Goal: Check status: Check status

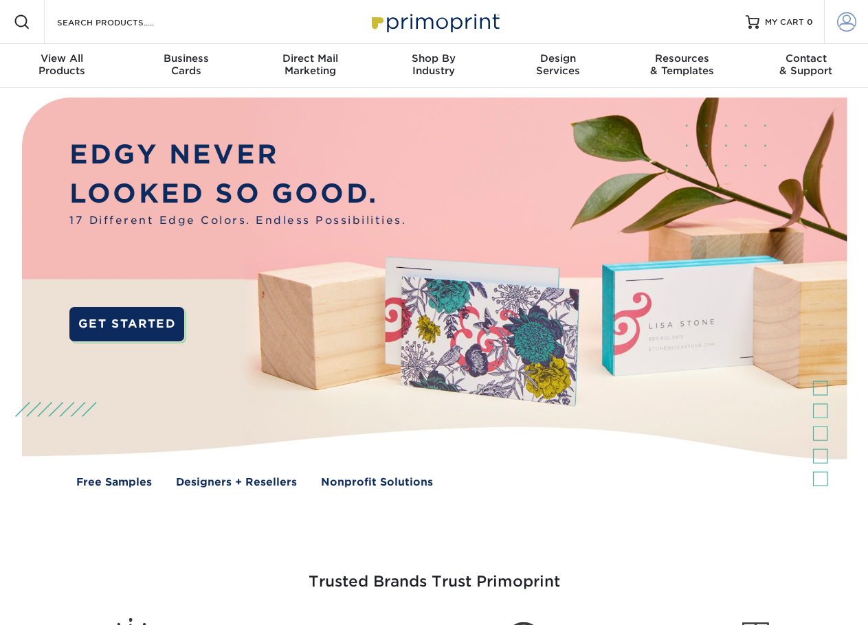
click at [833, 22] on link "Account" at bounding box center [846, 22] width 44 height 44
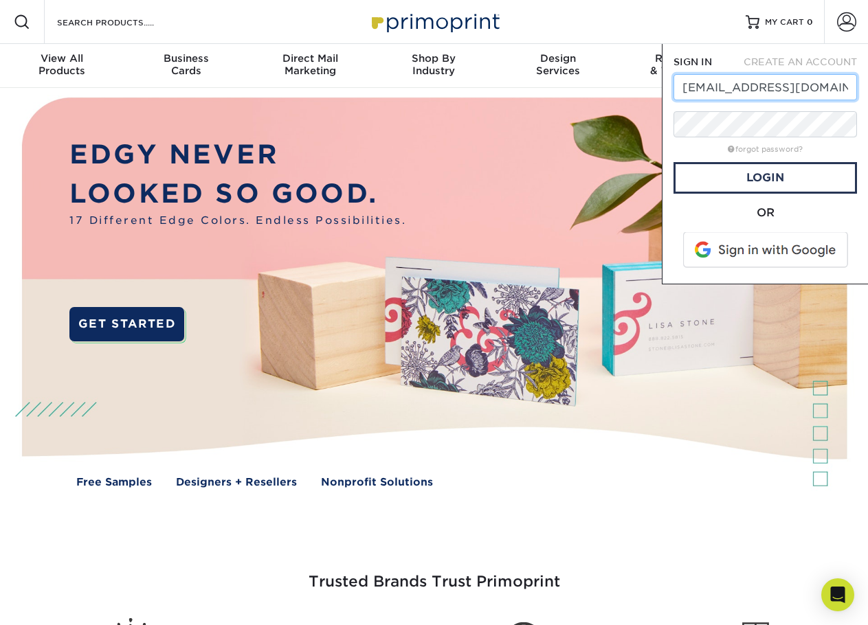
type input "[EMAIL_ADDRESS][DOMAIN_NAME]"
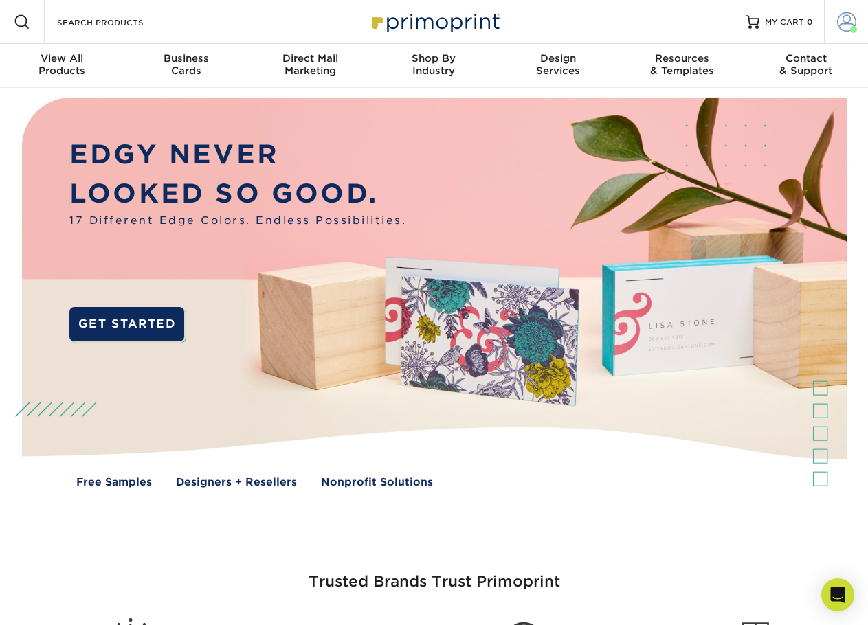
click at [849, 14] on span at bounding box center [846, 21] width 19 height 19
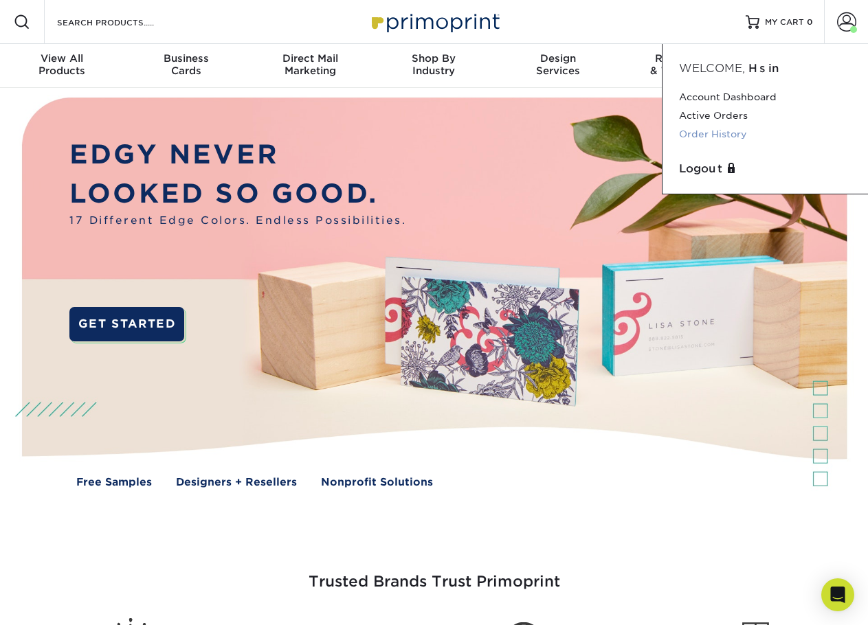
click at [732, 133] on link "Order History" at bounding box center [765, 134] width 172 height 19
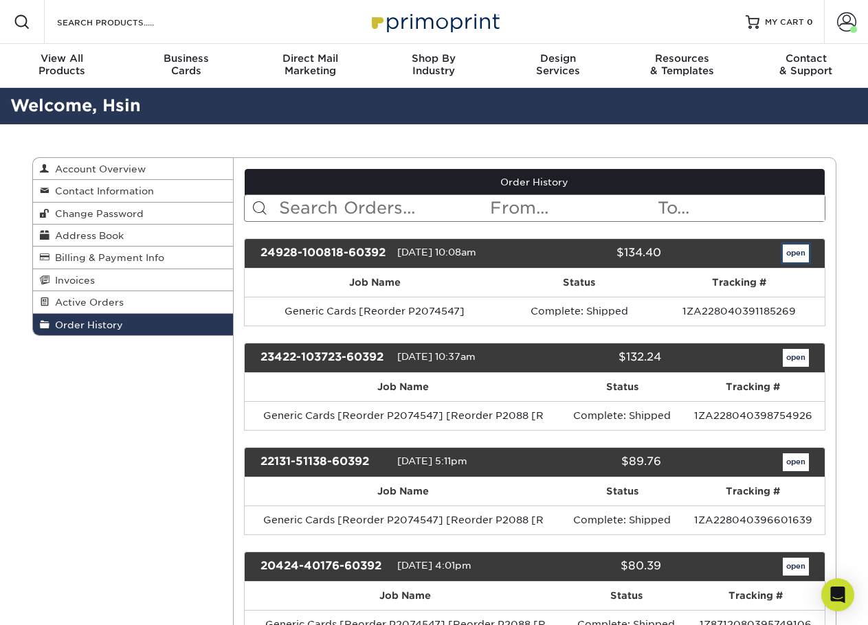
click at [786, 254] on link "open" at bounding box center [795, 254] width 26 height 18
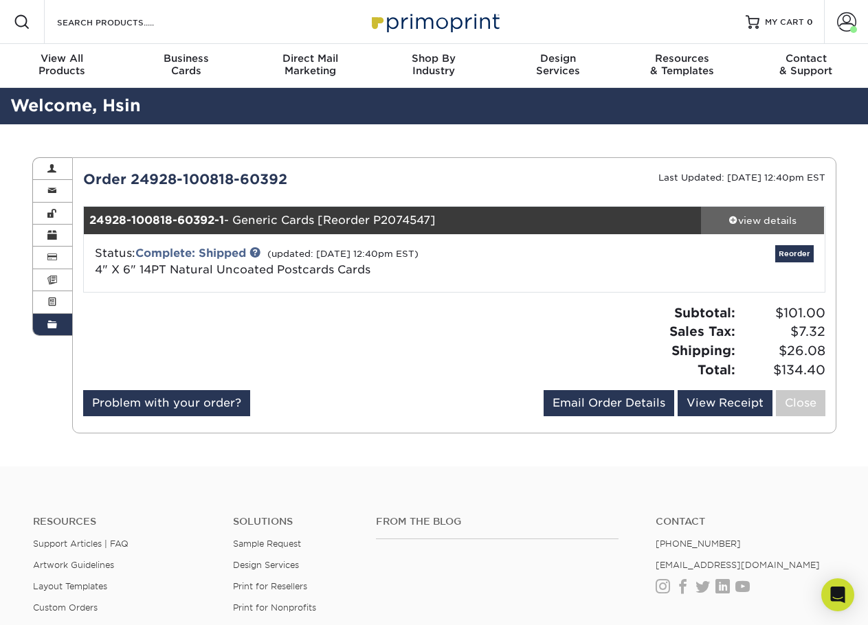
click at [769, 223] on div "view details" at bounding box center [763, 221] width 124 height 14
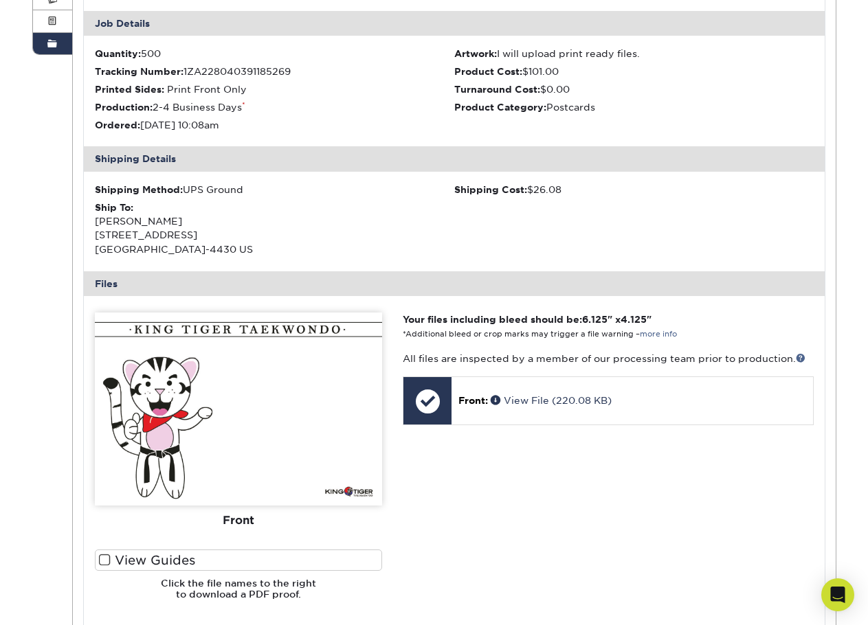
scroll to position [315, 0]
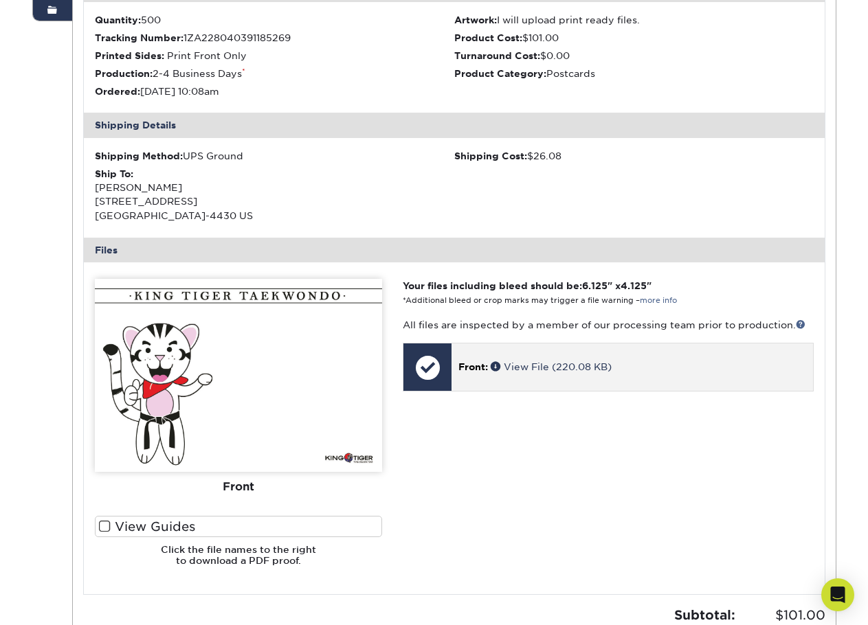
click at [476, 366] on span "Front:" at bounding box center [473, 366] width 30 height 11
click at [530, 368] on link "View File (220.08 KB)" at bounding box center [550, 366] width 121 height 11
click at [495, 368] on span at bounding box center [496, 366] width 13 height 10
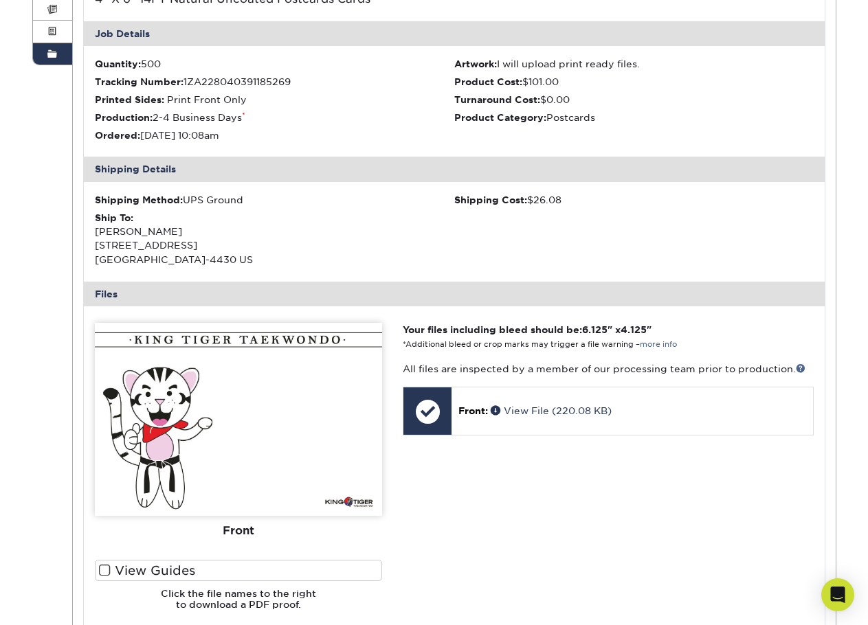
scroll to position [0, 0]
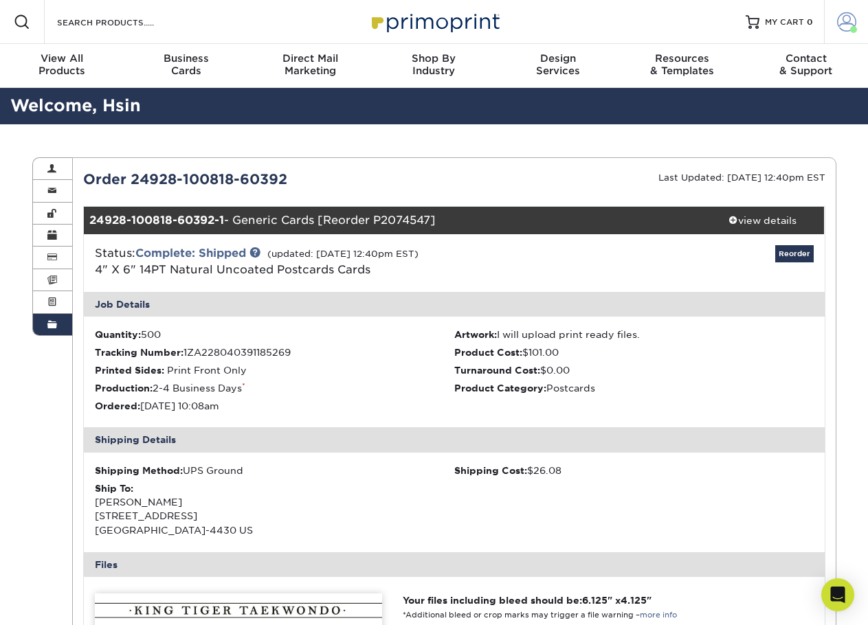
click at [835, 21] on link "Account" at bounding box center [846, 22] width 44 height 44
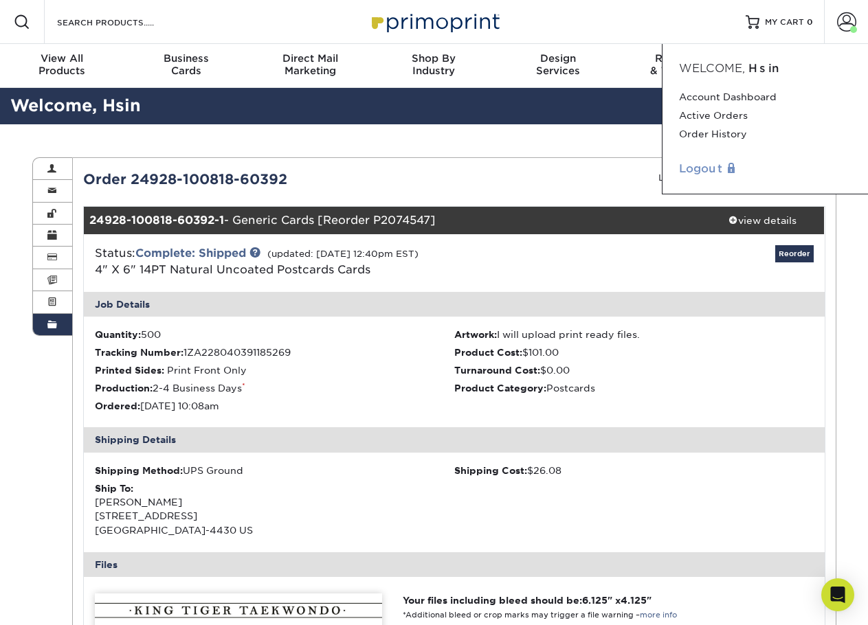
click at [695, 170] on link "Logout" at bounding box center [765, 169] width 172 height 16
